Goal: Information Seeking & Learning: Check status

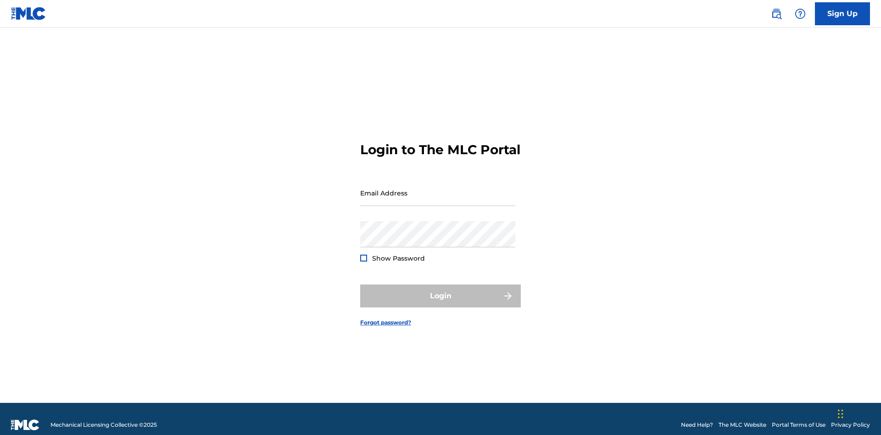
scroll to position [12, 0]
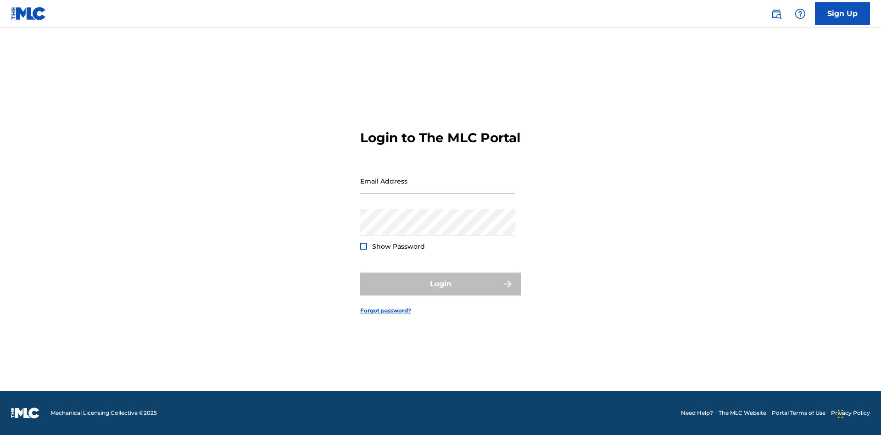
click at [438, 189] on input "Email Address" at bounding box center [437, 181] width 155 height 26
type input "[EMAIL_ADDRESS][DOMAIN_NAME]"
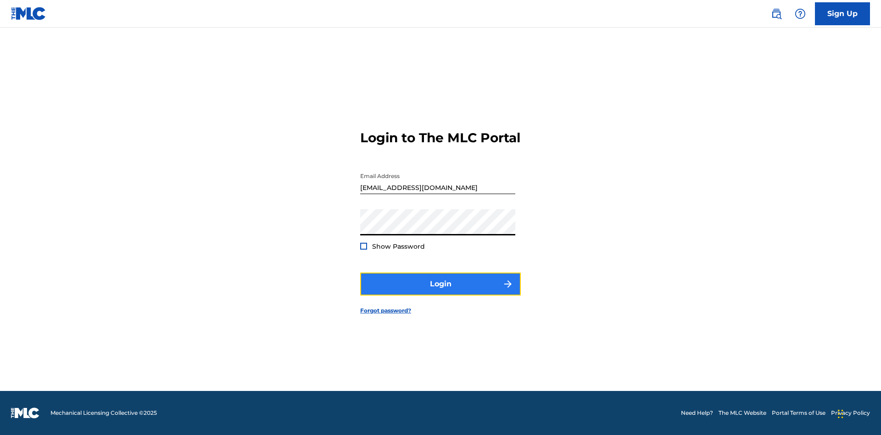
click at [440, 292] on button "Login" at bounding box center [440, 284] width 161 height 23
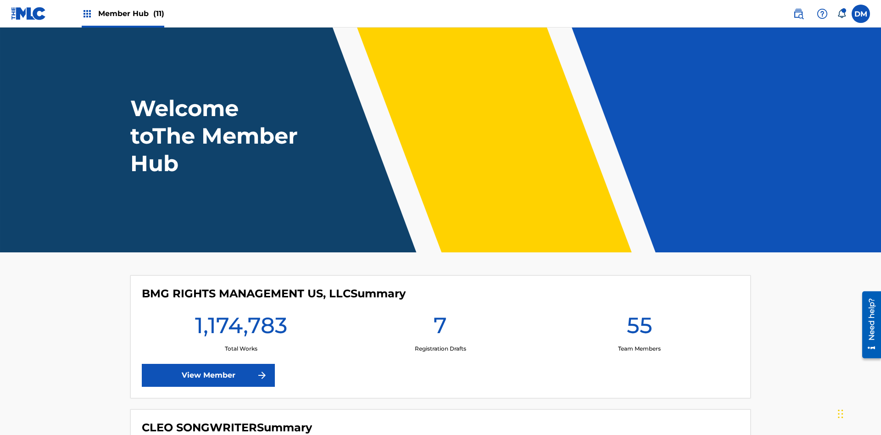
click at [131, 13] on span "Member Hub (11)" at bounding box center [131, 13] width 66 height 11
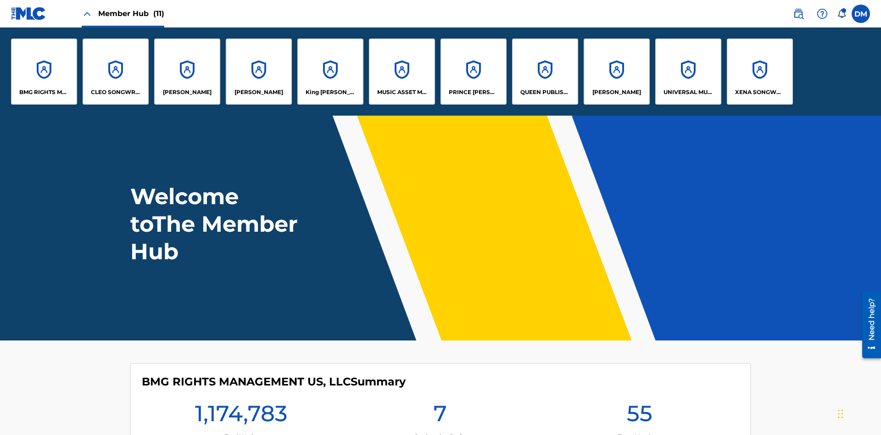
scroll to position [33, 0]
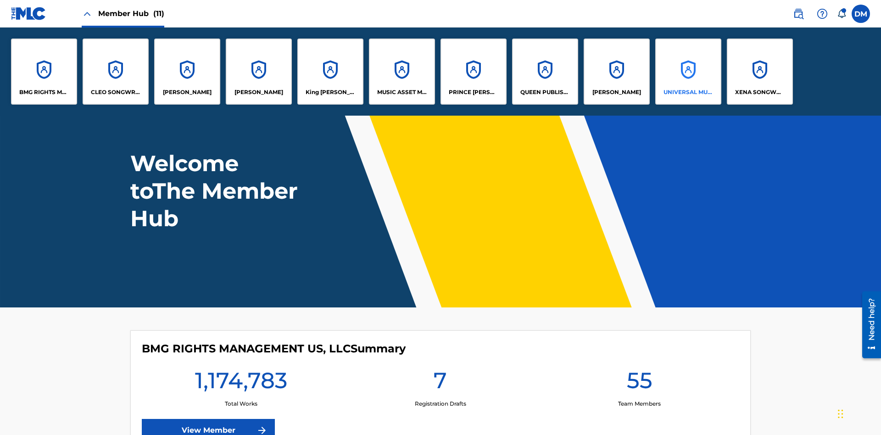
click at [688, 92] on p "UNIVERSAL MUSIC PUB GROUP" at bounding box center [688, 92] width 50 height 8
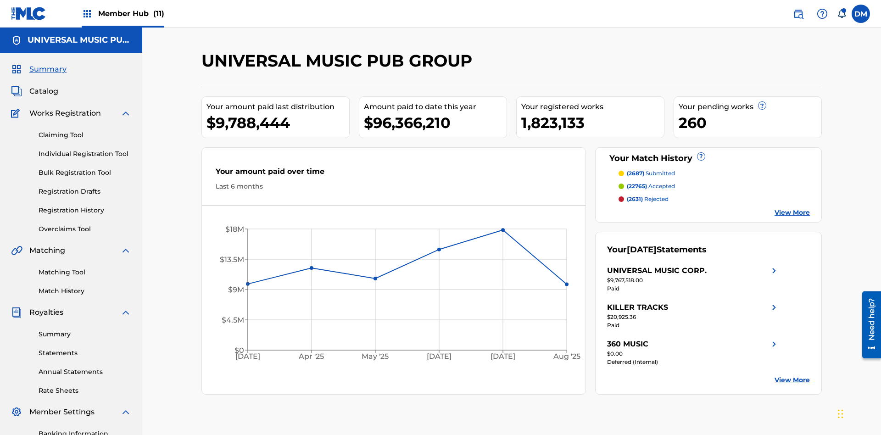
scroll to position [134, 0]
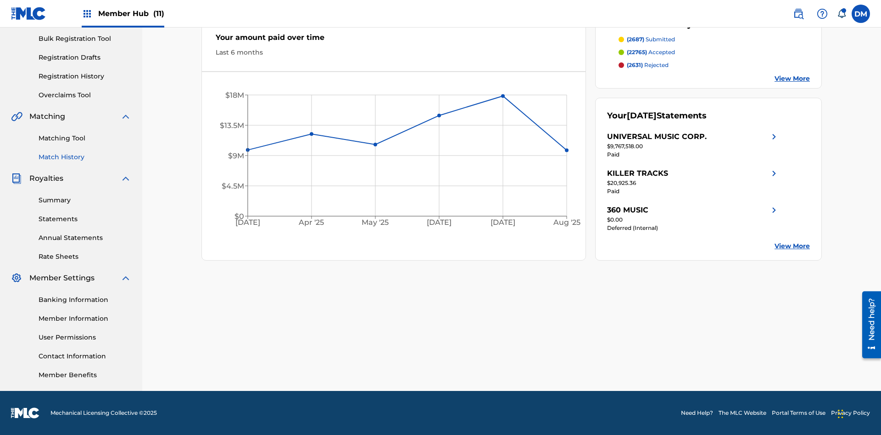
click at [85, 157] on link "Match History" at bounding box center [85, 157] width 93 height 10
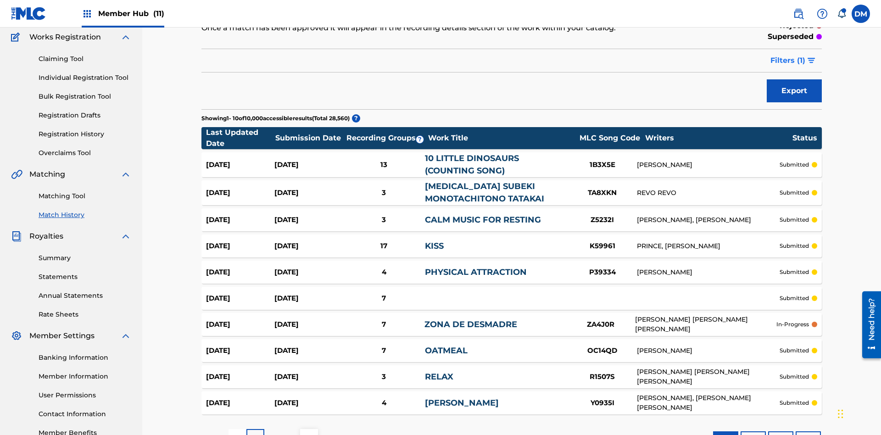
click at [788, 61] on span "Filters ( 1 )" at bounding box center [787, 60] width 35 height 11
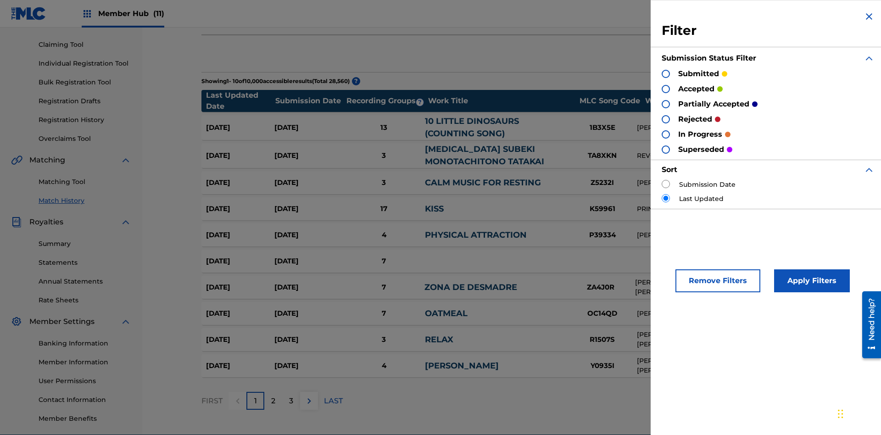
click at [666, 73] on div at bounding box center [666, 74] width 8 height 8
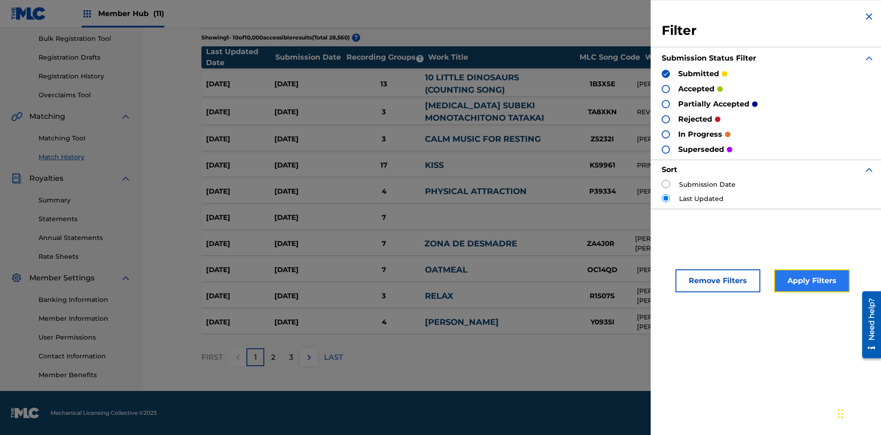
click at [810, 281] on button "Apply Filters" at bounding box center [812, 280] width 76 height 23
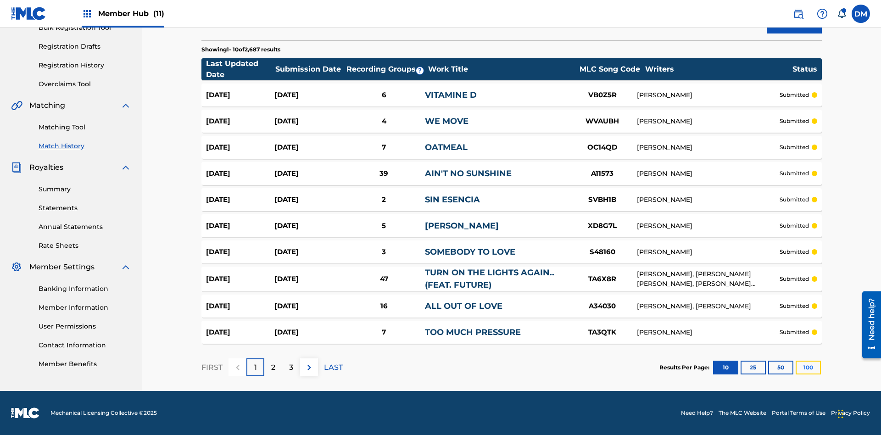
click at [796, 367] on button "100" at bounding box center [808, 368] width 25 height 14
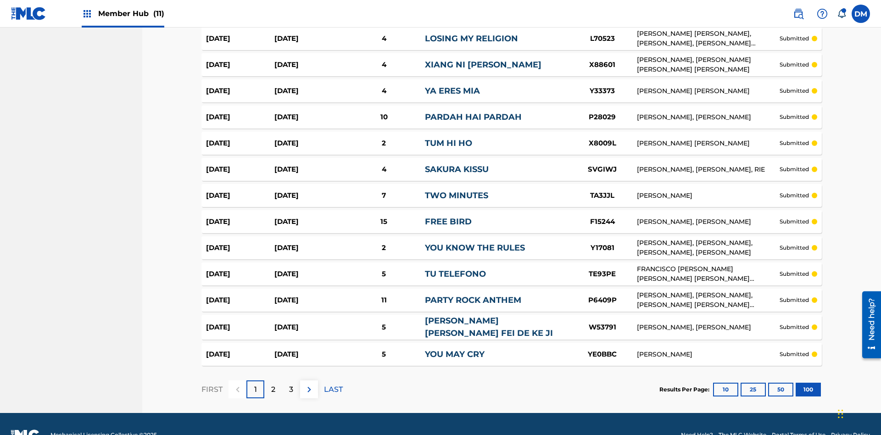
scroll to position [2513, 0]
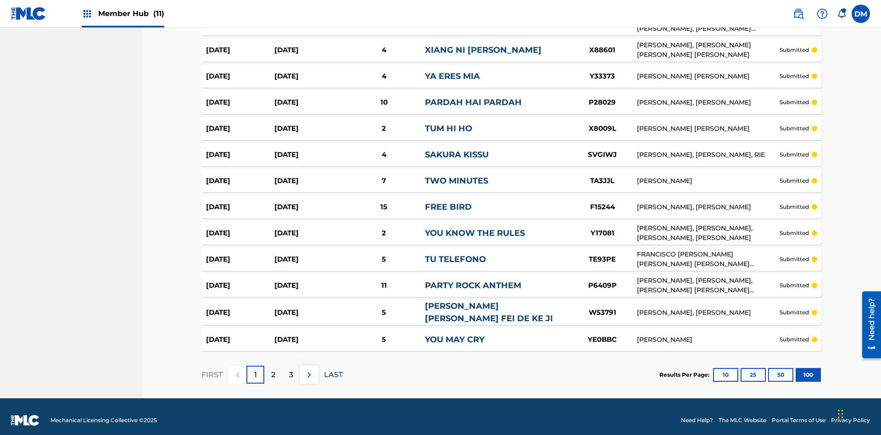
click at [333, 369] on p "LAST" at bounding box center [333, 374] width 19 height 11
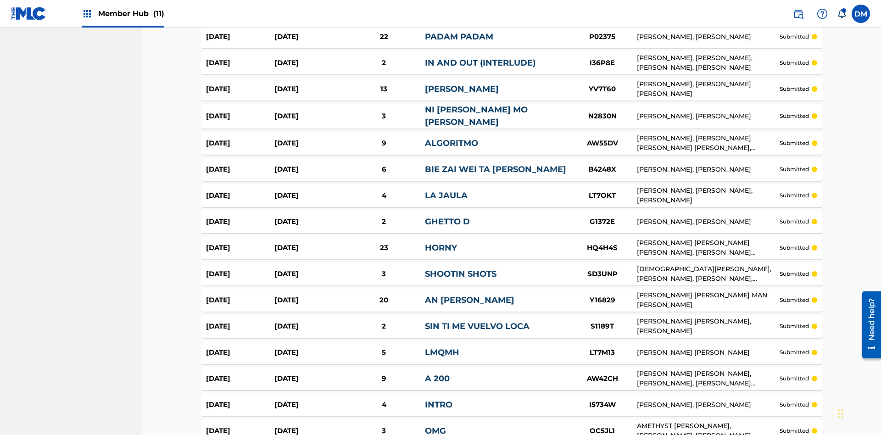
scroll to position [2508, 0]
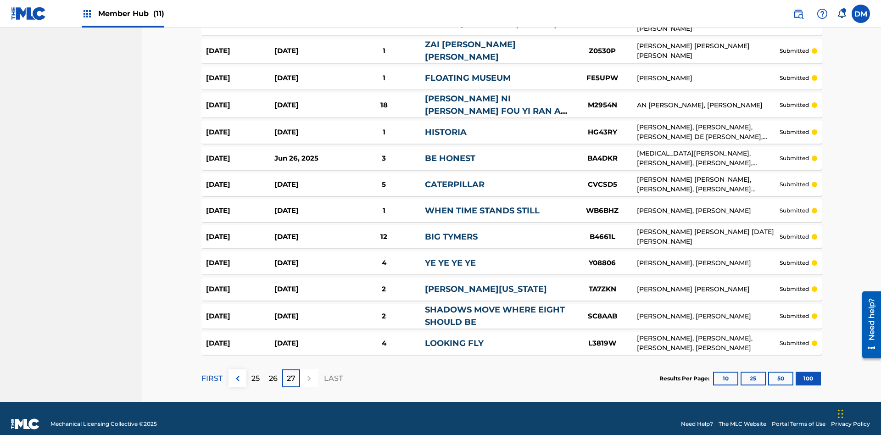
click at [0, 0] on img at bounding box center [0, 0] width 0 height 0
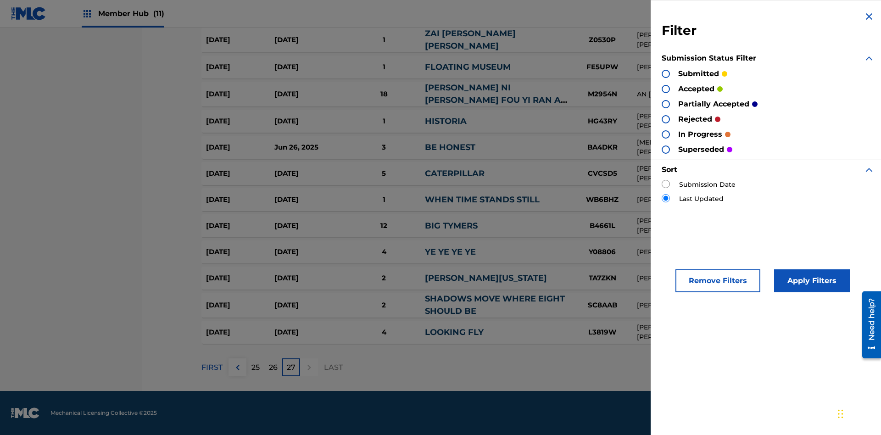
click at [666, 89] on div at bounding box center [666, 89] width 8 height 8
click at [810, 281] on button "Apply Filters" at bounding box center [812, 280] width 76 height 23
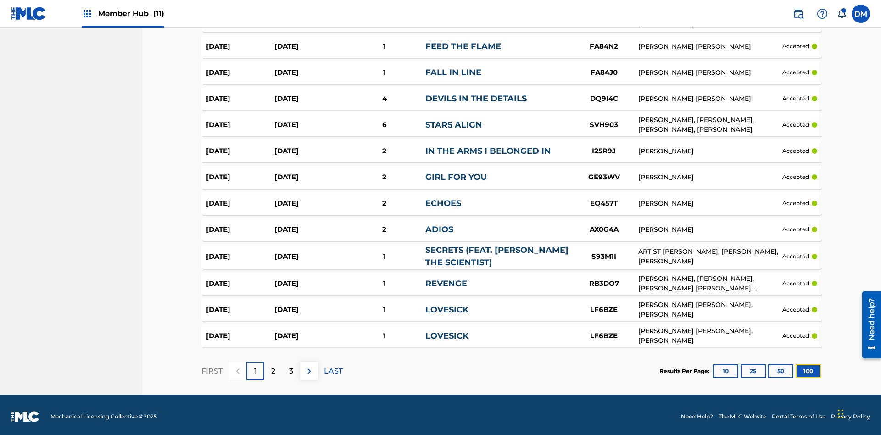
click at [796, 367] on button "100" at bounding box center [808, 371] width 25 height 14
click at [333, 367] on p "LAST" at bounding box center [333, 371] width 19 height 11
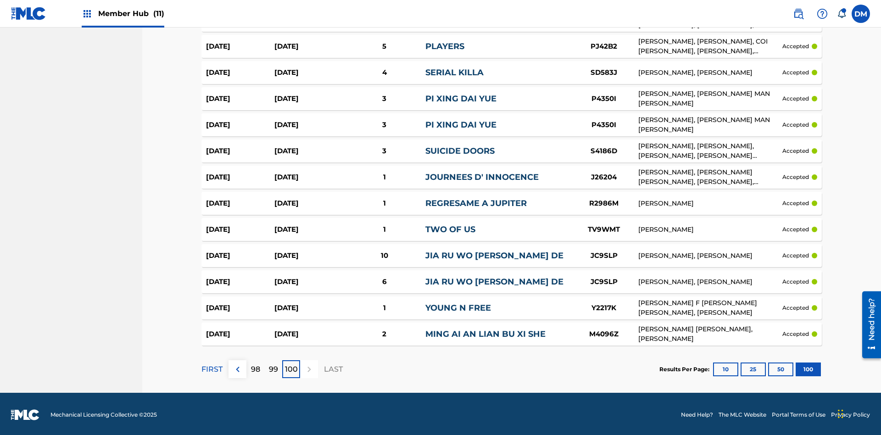
scroll to position [1755, 0]
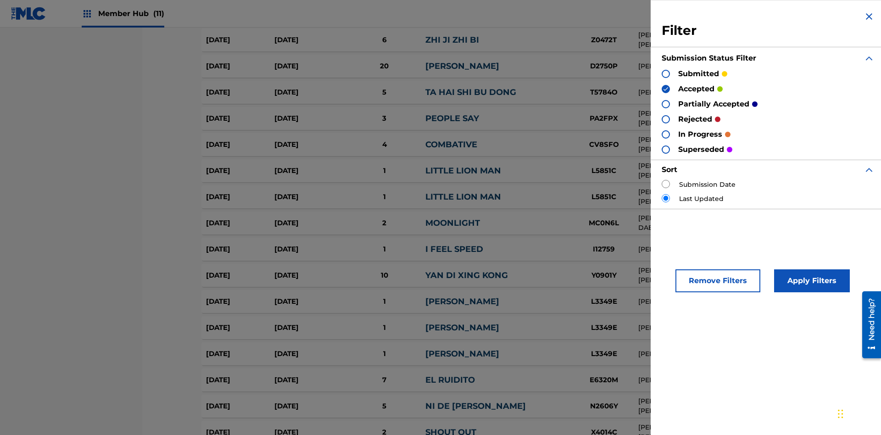
click at [666, 89] on img at bounding box center [665, 89] width 6 height 6
click at [666, 104] on div at bounding box center [666, 104] width 8 height 8
click at [810, 281] on button "Apply Filters" at bounding box center [812, 280] width 76 height 23
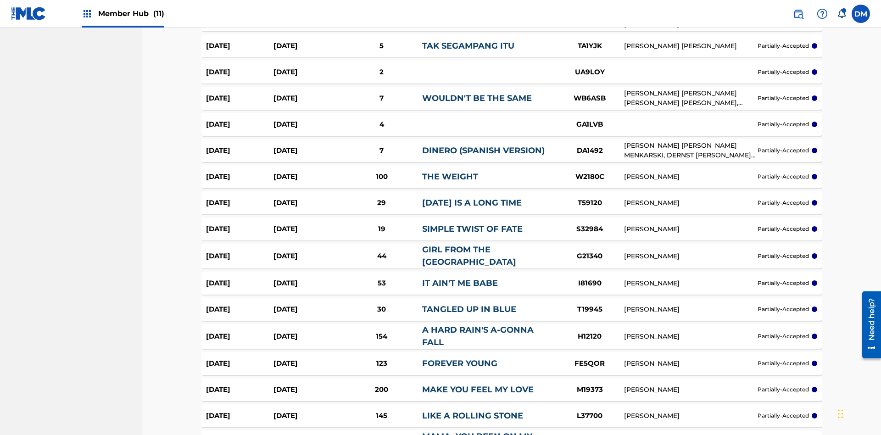
click at [0, 0] on img at bounding box center [0, 0] width 0 height 0
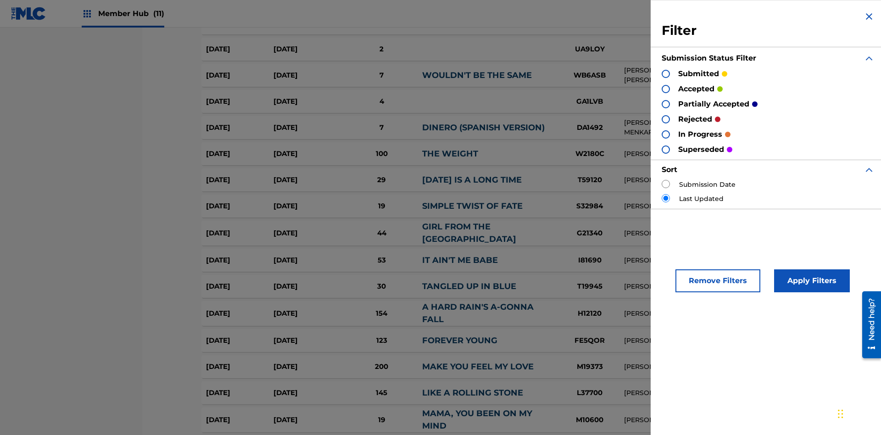
click at [666, 119] on div at bounding box center [666, 119] width 8 height 8
click at [810, 281] on button "Apply Filters" at bounding box center [812, 280] width 76 height 23
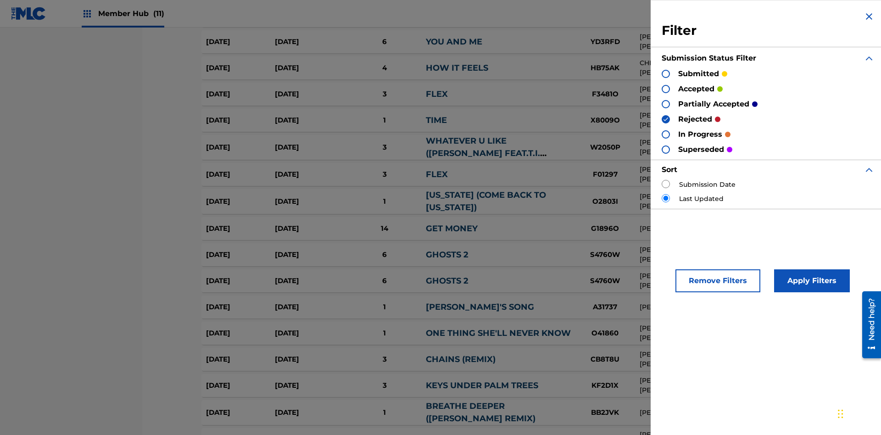
click at [666, 119] on img at bounding box center [665, 119] width 6 height 6
click at [666, 149] on div at bounding box center [666, 149] width 8 height 8
click at [810, 281] on button "Apply Filters" at bounding box center [812, 280] width 76 height 23
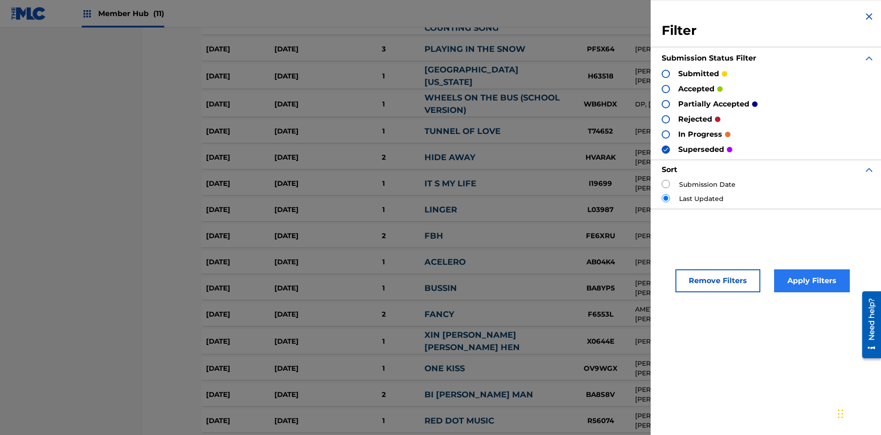
click at [666, 89] on div at bounding box center [666, 89] width 8 height 8
click at [810, 281] on button "Apply Filters" at bounding box center [812, 280] width 76 height 23
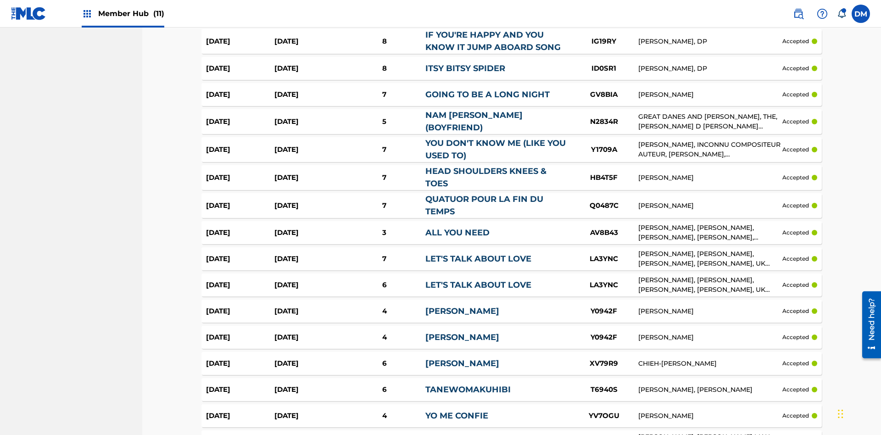
click at [0, 0] on img at bounding box center [0, 0] width 0 height 0
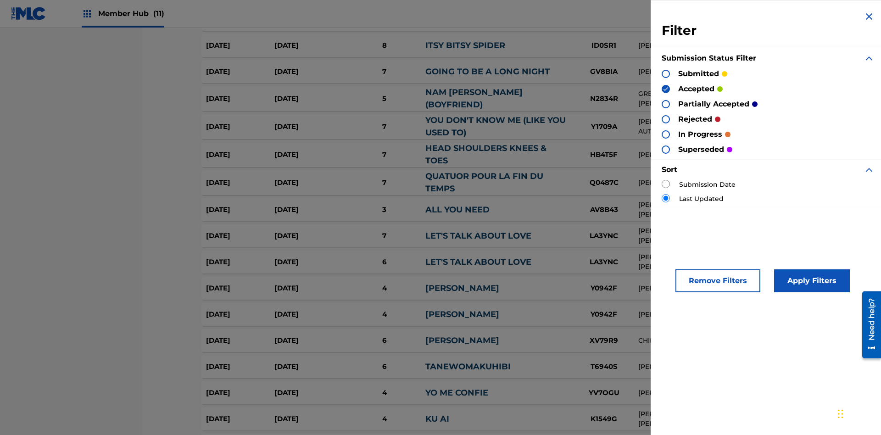
click at [666, 89] on img at bounding box center [665, 89] width 6 height 6
click at [666, 104] on div at bounding box center [666, 104] width 8 height 8
click at [666, 119] on div at bounding box center [666, 119] width 8 height 8
click at [810, 281] on button "Apply Filters" at bounding box center [812, 280] width 76 height 23
